Goal: Task Accomplishment & Management: Complete application form

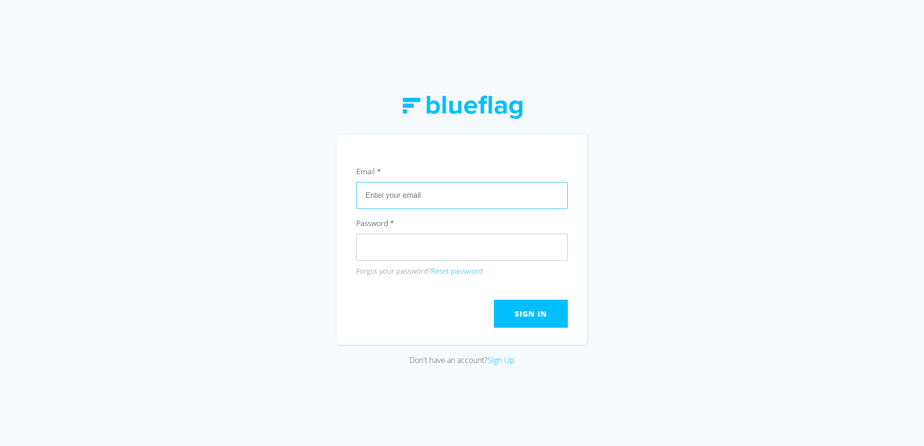
click at [443, 199] on input "text" at bounding box center [462, 195] width 212 height 27
type input "[EMAIL_ADDRESS][DOMAIN_NAME]"
click at [545, 320] on button "Sign In" at bounding box center [531, 314] width 74 height 28
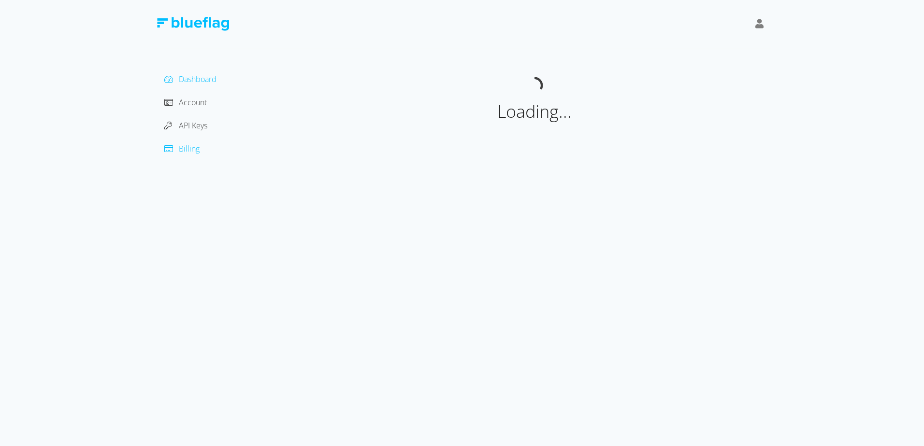
click at [186, 83] on span "Dashboard" at bounding box center [198, 79] width 38 height 11
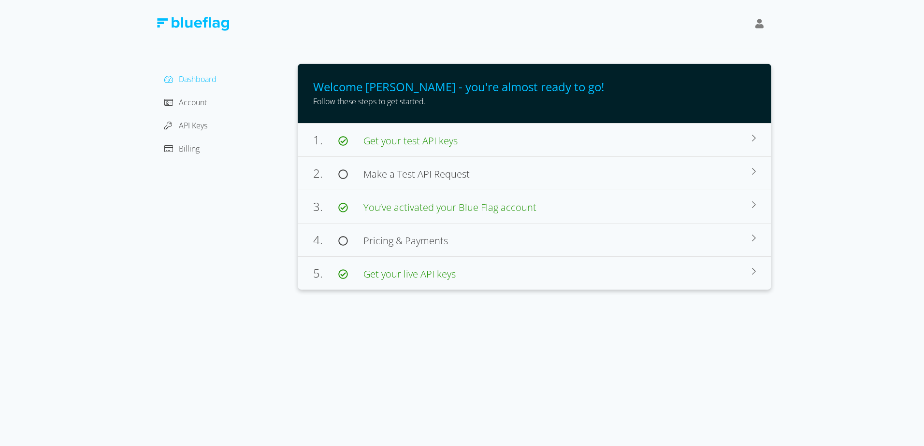
click at [189, 79] on span "Dashboard" at bounding box center [198, 79] width 38 height 11
click at [385, 176] on span "Make a Test API Request" at bounding box center [416, 174] width 106 height 13
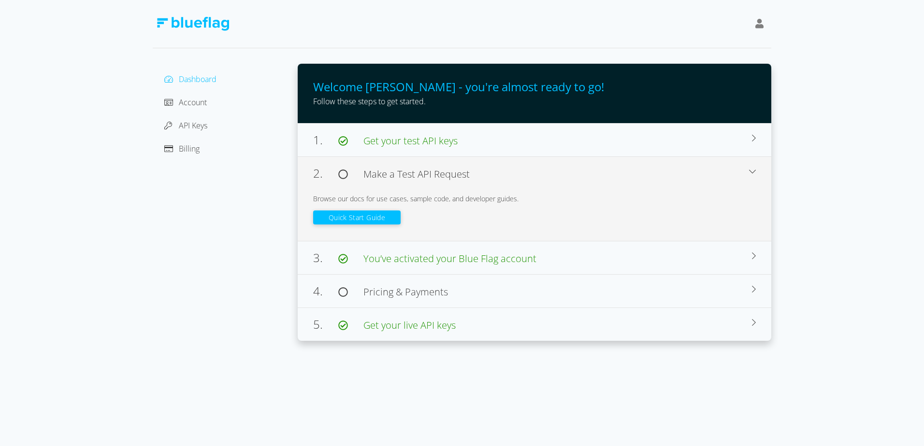
click at [357, 216] on button "Quick Start Guide" at bounding box center [356, 218] width 87 height 14
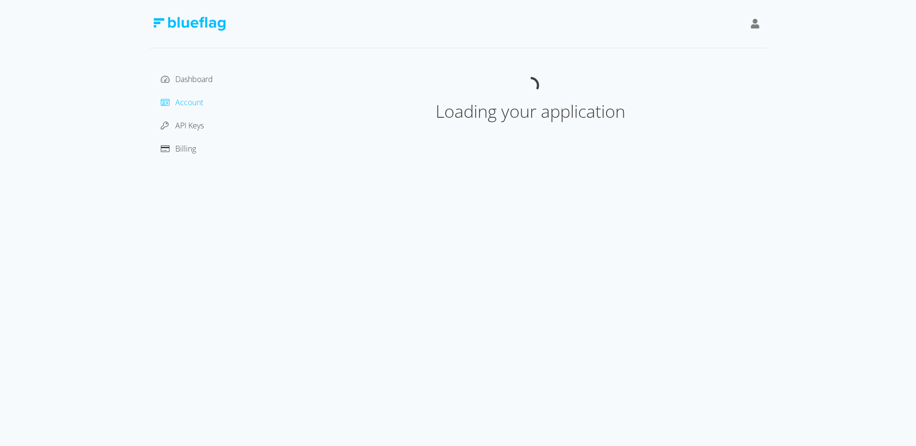
select select "VIC"
